Goal: Task Accomplishment & Management: Use online tool/utility

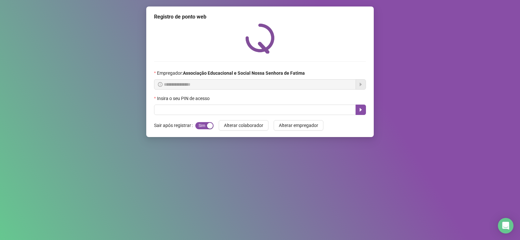
click at [177, 112] on input "text" at bounding box center [255, 110] width 202 height 10
type input "****"
click at [357, 114] on button "button" at bounding box center [361, 110] width 10 height 10
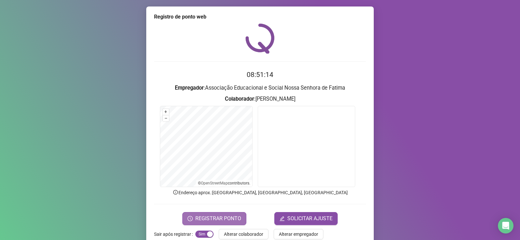
click at [220, 215] on span "REGISTRAR PONTO" at bounding box center [218, 219] width 46 height 8
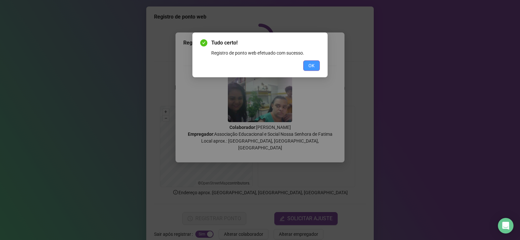
click at [310, 66] on span "OK" at bounding box center [311, 65] width 6 height 7
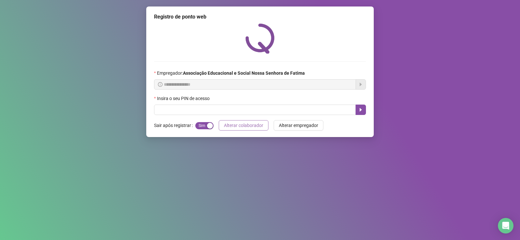
click at [254, 128] on span "Alterar colaborador" at bounding box center [243, 125] width 39 height 7
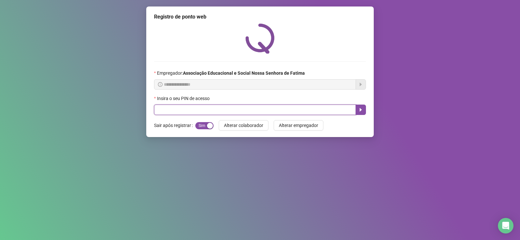
click at [201, 108] on input "text" at bounding box center [255, 110] width 202 height 10
type input "****"
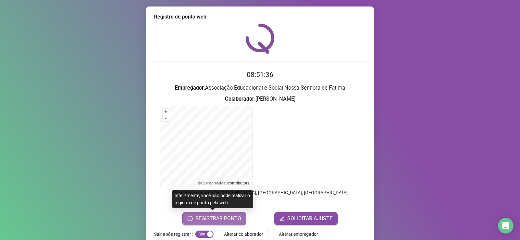
click at [214, 219] on span "REGISTRAR PONTO" at bounding box center [218, 219] width 46 height 8
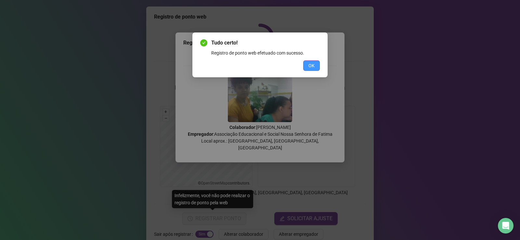
click at [315, 68] on button "OK" at bounding box center [311, 65] width 17 height 10
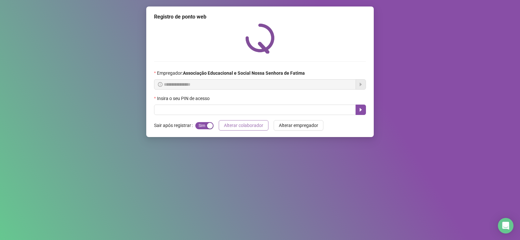
click at [244, 124] on span "Alterar colaborador" at bounding box center [243, 125] width 39 height 7
